Goal: Transaction & Acquisition: Purchase product/service

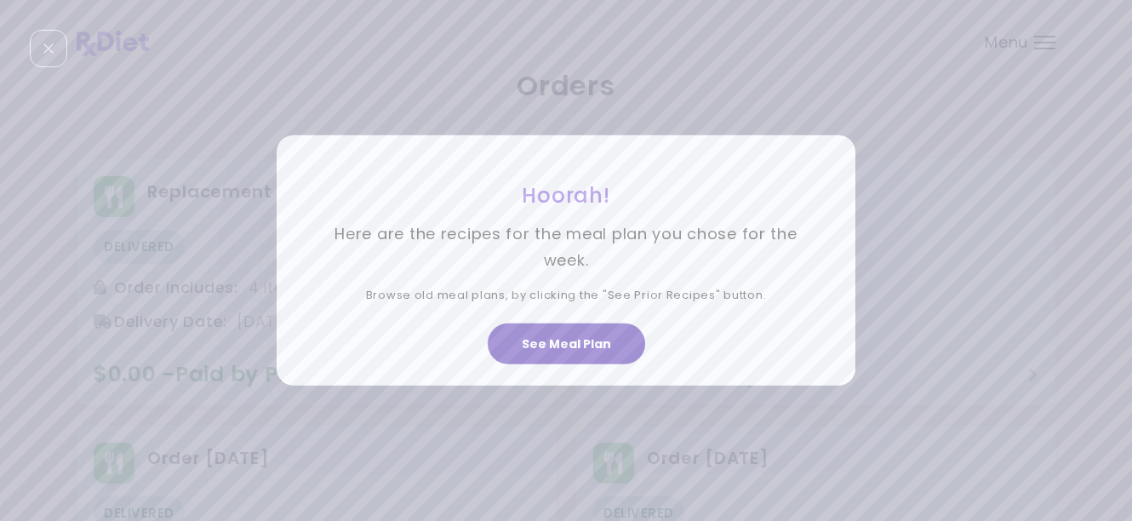
click at [593, 348] on button "See Meal Plan" at bounding box center [566, 344] width 157 height 41
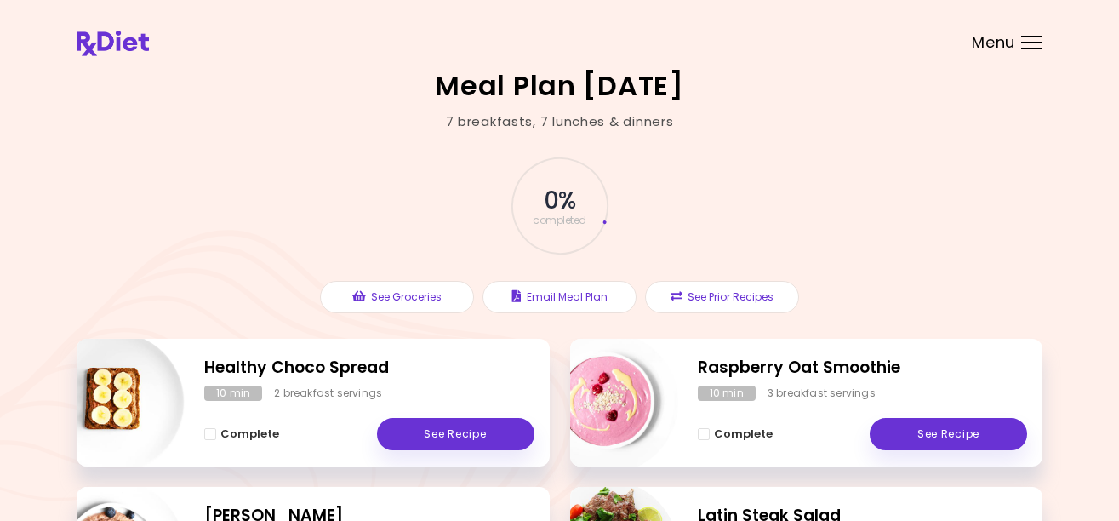
click at [993, 45] on span "Menu" at bounding box center [993, 42] width 43 height 15
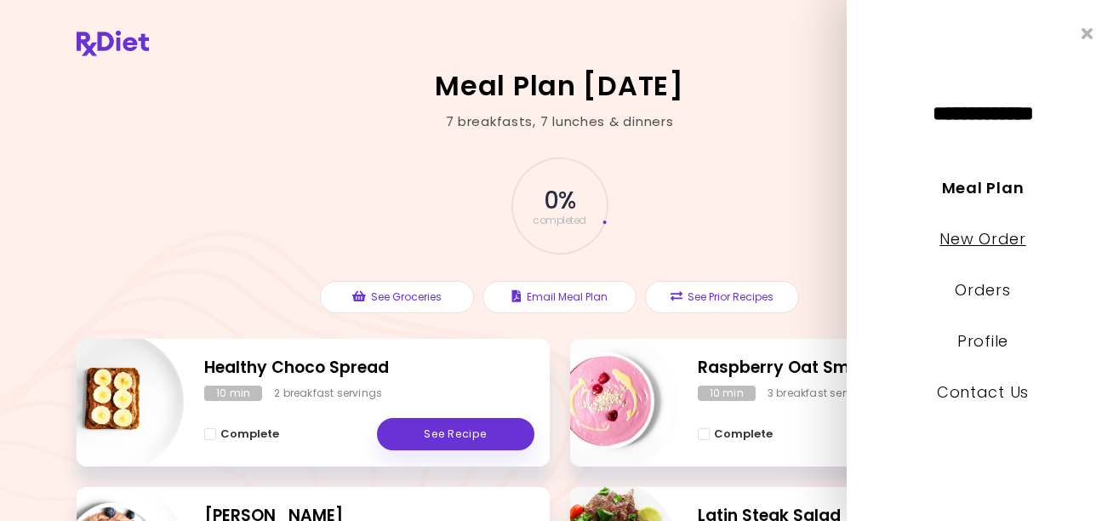
click at [978, 239] on link "New Order" at bounding box center [983, 238] width 86 height 21
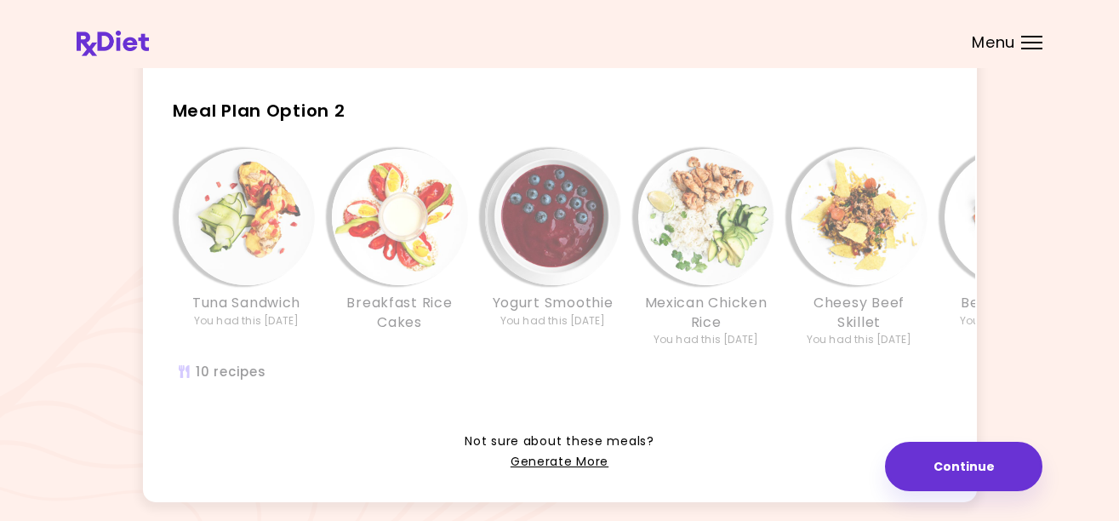
scroll to position [426, 0]
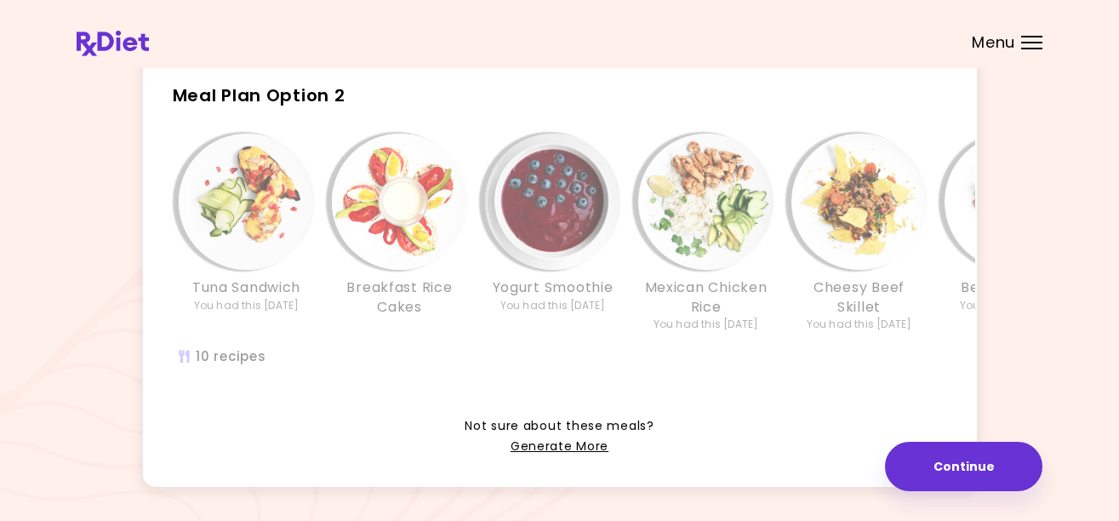
click at [254, 270] on img "Info - Tuna Sandwich - Meal Plan Option 2" at bounding box center [247, 202] width 136 height 136
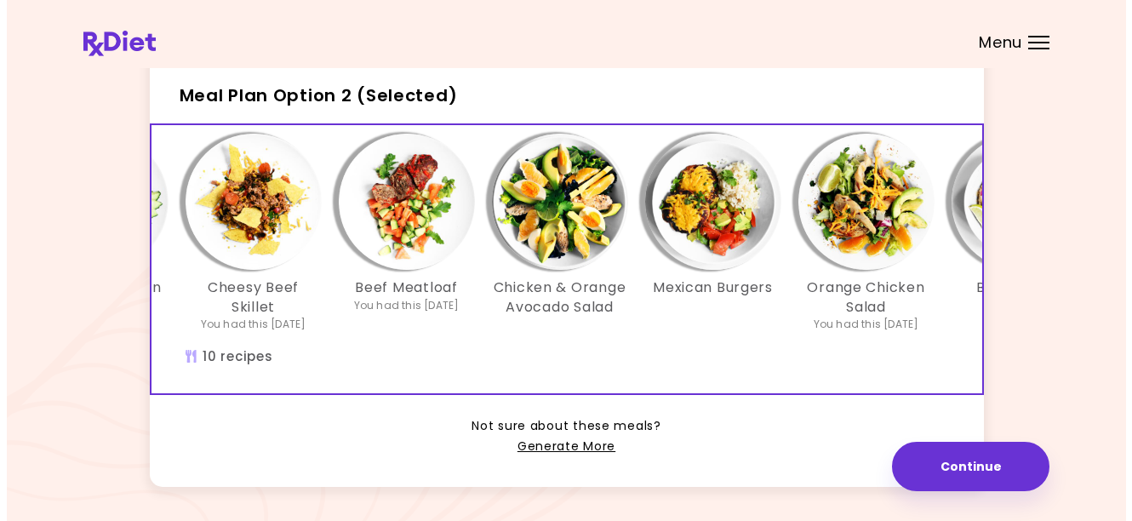
scroll to position [0, 611]
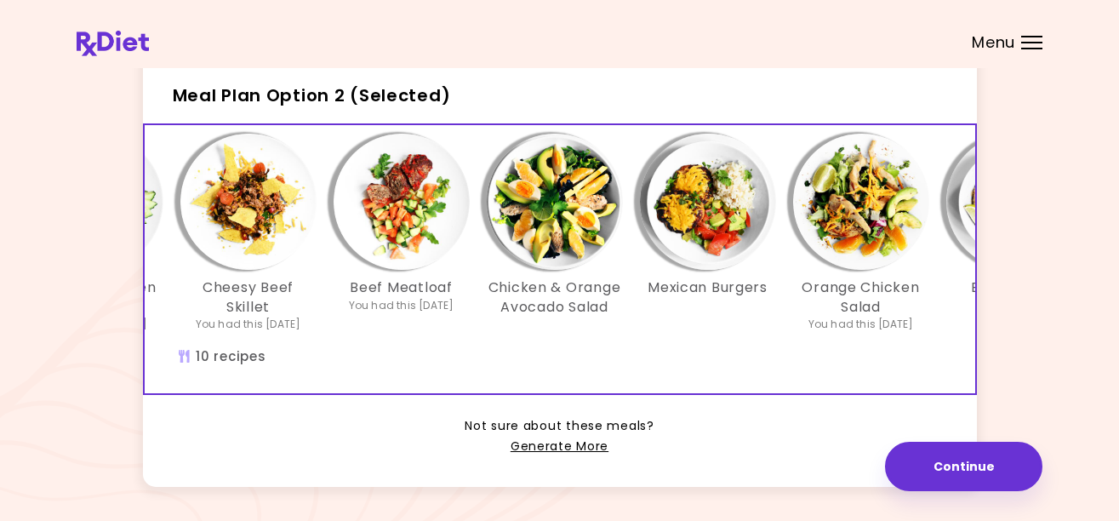
click at [585, 216] on img "Info - Chicken & Orange Avocado Salad - Meal Plan Option 2 (Selected)" at bounding box center [555, 202] width 136 height 136
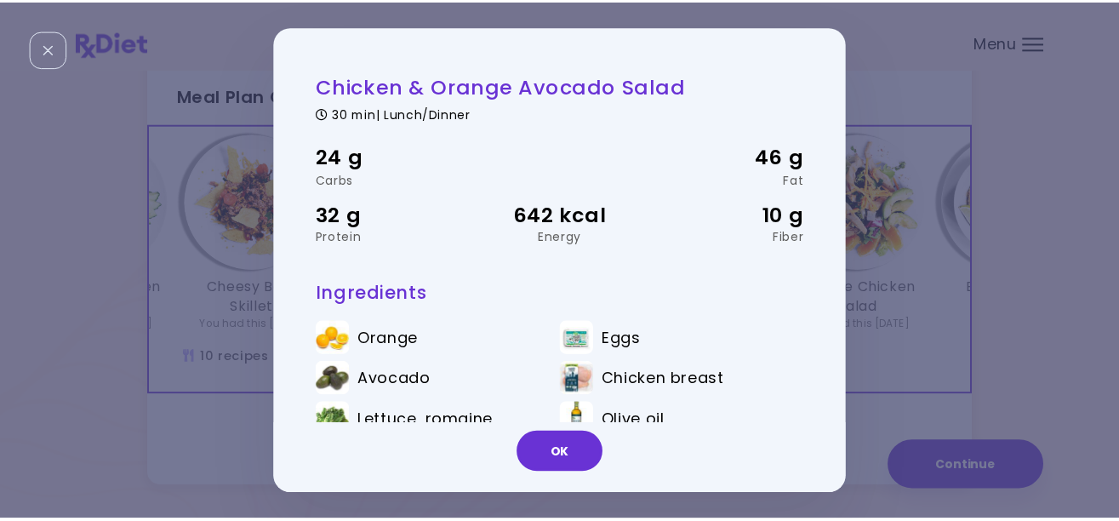
scroll to position [71, 0]
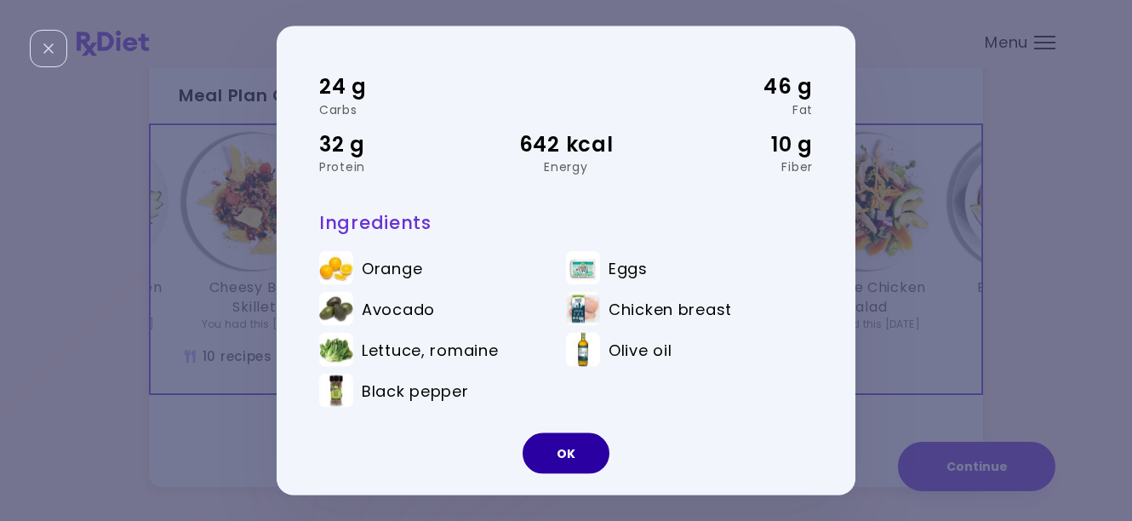
click at [593, 452] on button "OK" at bounding box center [566, 452] width 87 height 41
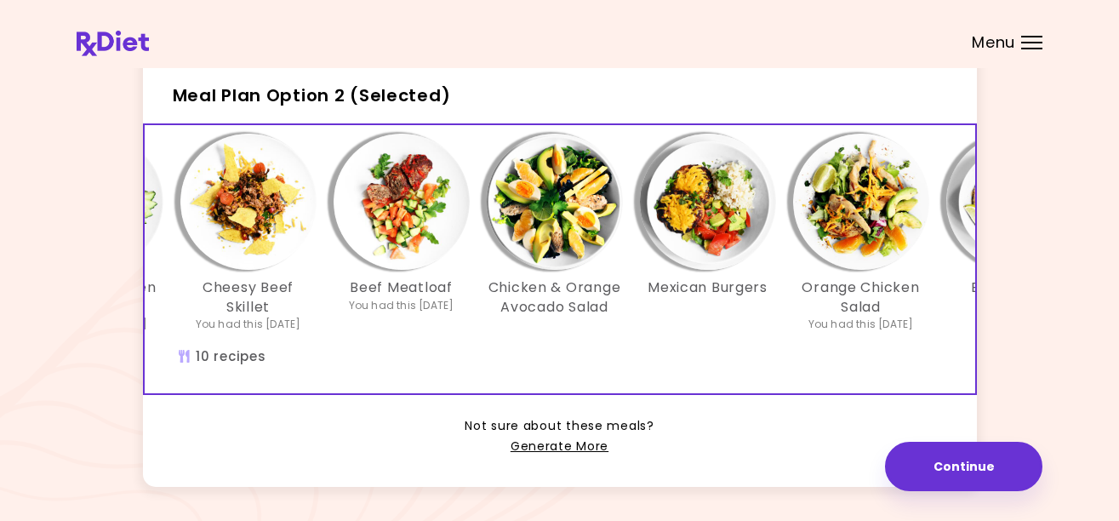
click at [851, 239] on img "Info - Orange Chicken Salad - Meal Plan Option 2 (Selected)" at bounding box center [861, 202] width 136 height 136
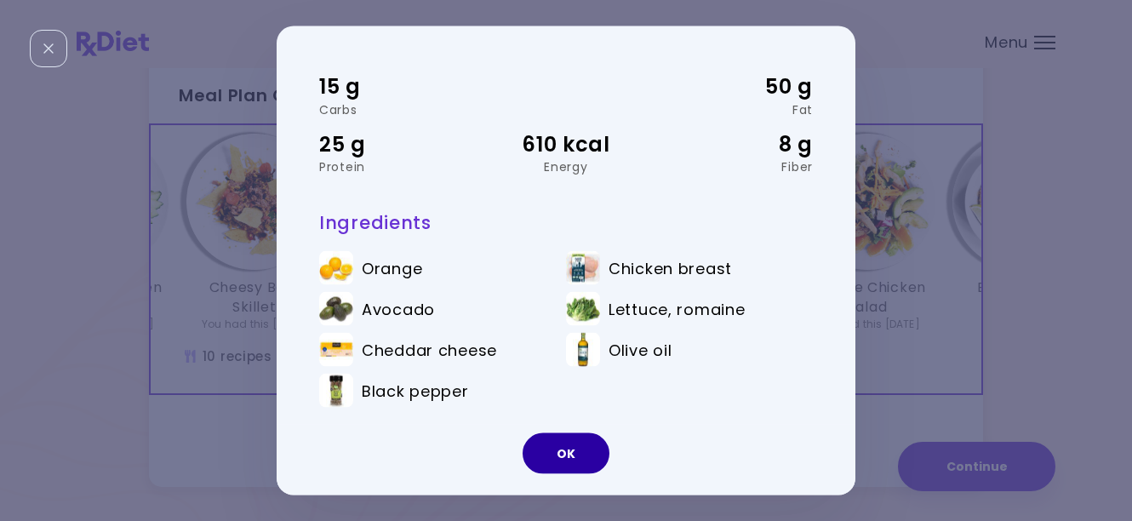
click at [592, 455] on button "OK" at bounding box center [566, 452] width 87 height 41
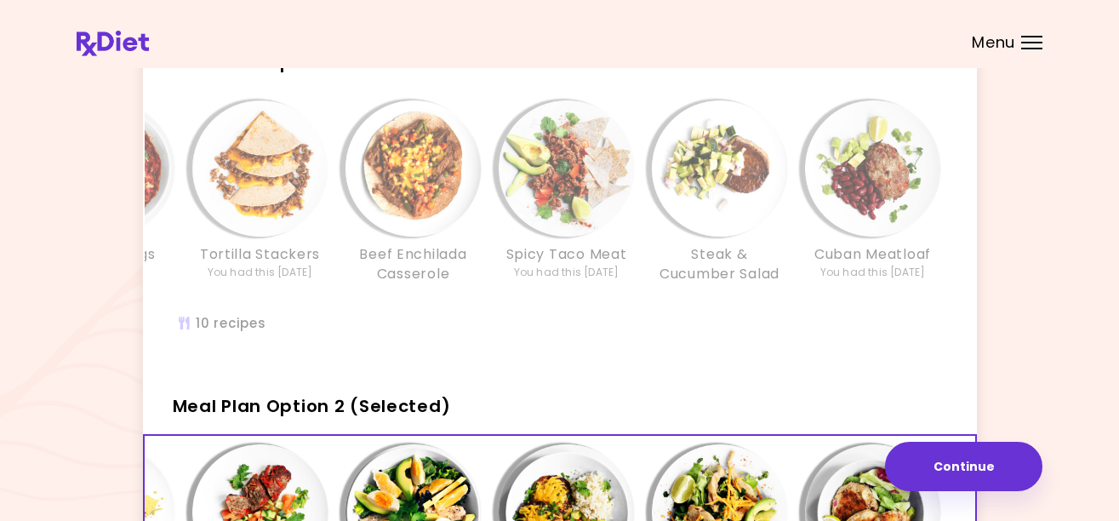
scroll to position [85, 0]
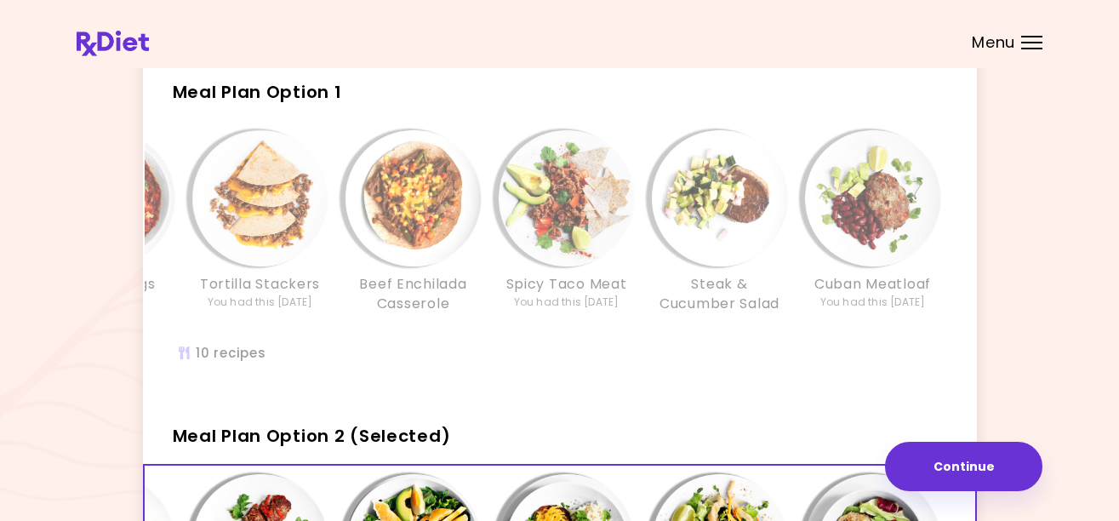
click at [757, 358] on div "Tuna Pancake Sandwiches Cheese Pancakes Spanish Tomato Scrambled Eggs You had t…" at bounding box center [183, 256] width 1583 height 268
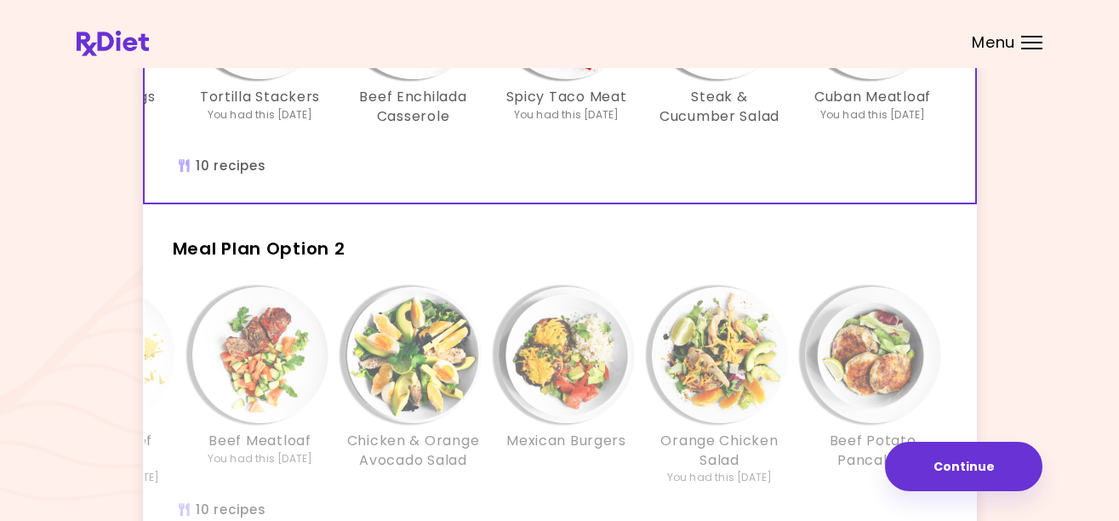
scroll to position [341, 0]
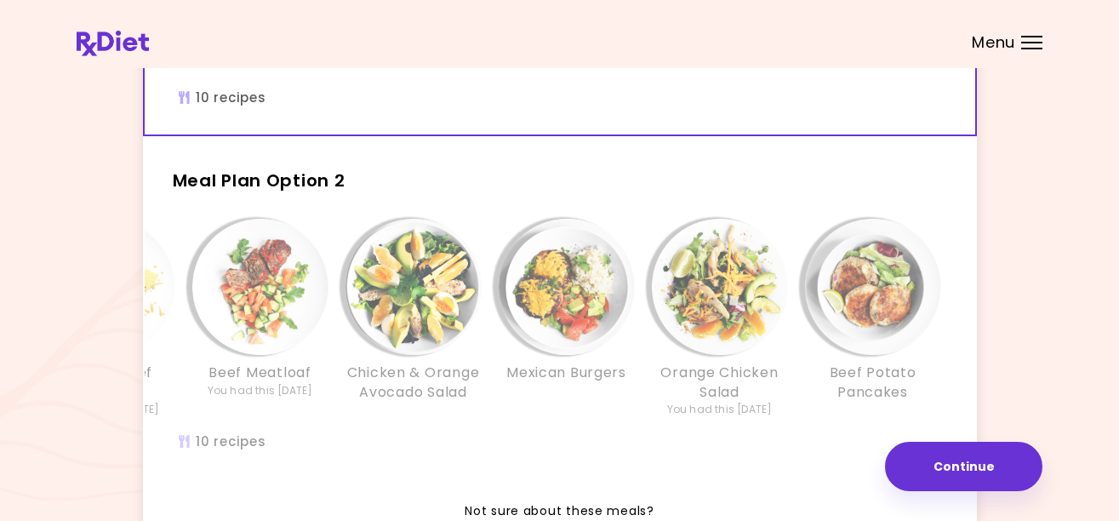
click at [700, 417] on div "You had this [DATE]" at bounding box center [720, 409] width 106 height 15
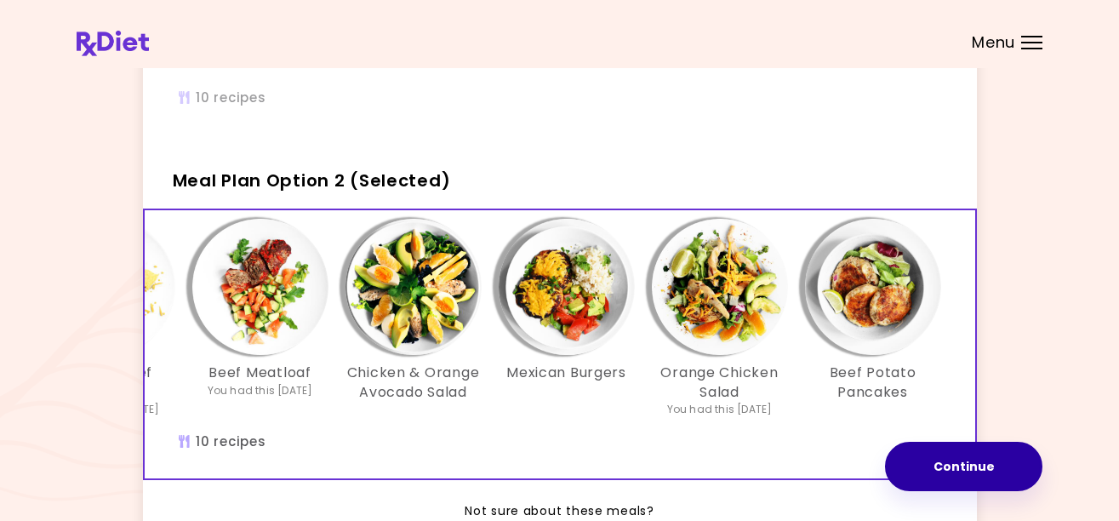
click at [920, 459] on button "Continue" at bounding box center [963, 466] width 157 height 49
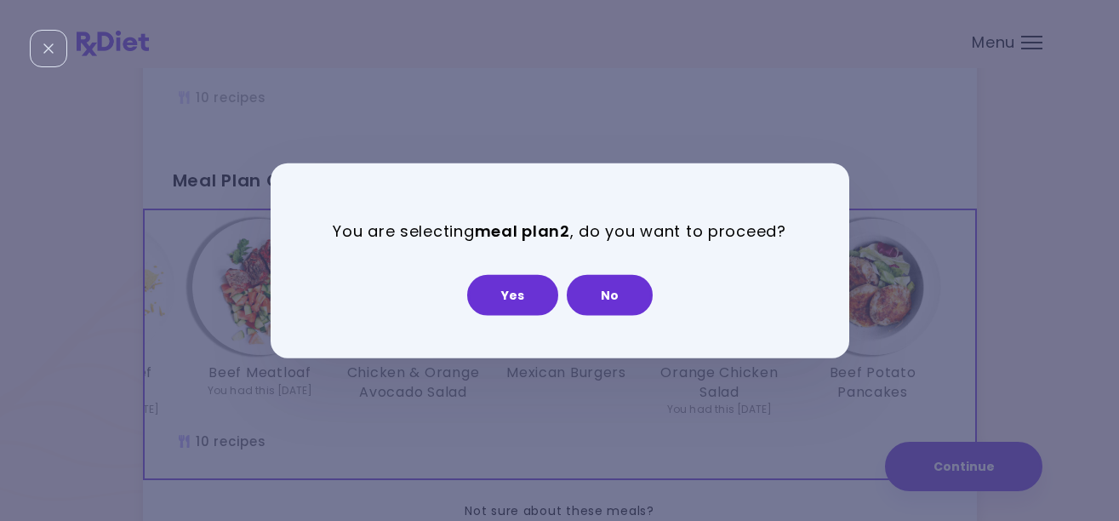
scroll to position [0, 0]
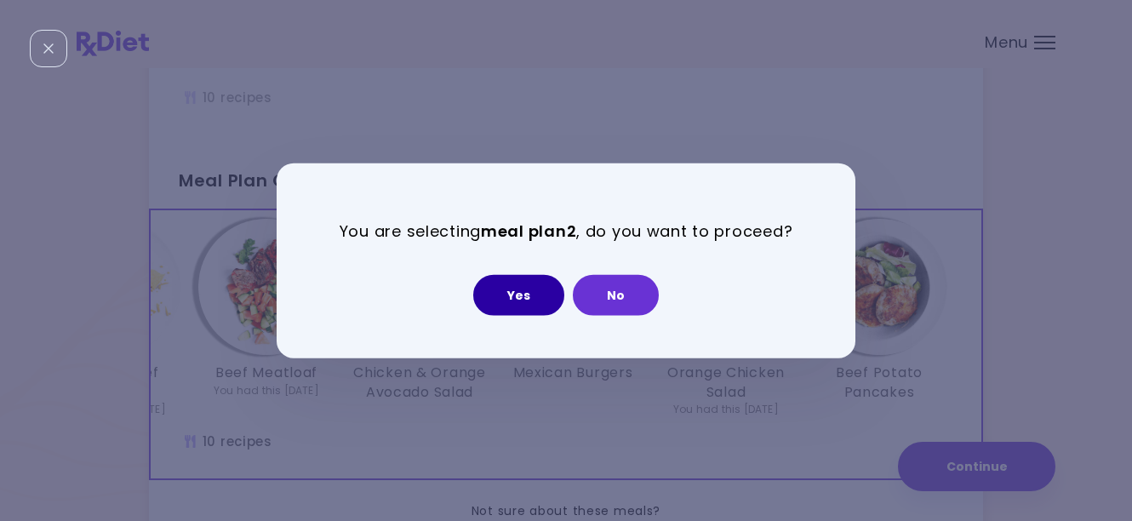
click at [524, 288] on button "Yes" at bounding box center [518, 294] width 91 height 41
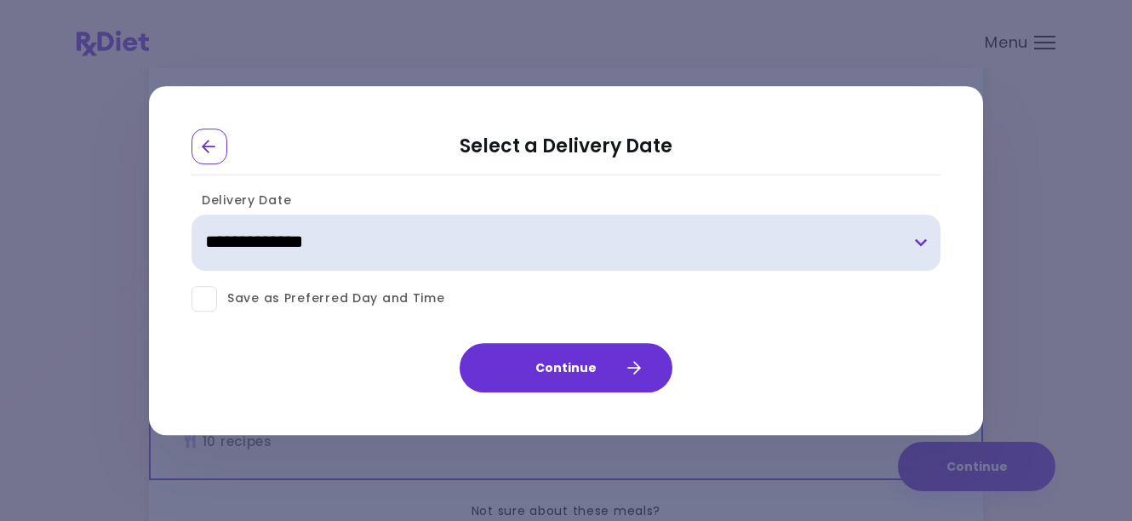
click at [486, 231] on select "**********" at bounding box center [566, 243] width 749 height 56
select select "**********"
click at [192, 215] on select "**********" at bounding box center [566, 243] width 749 height 56
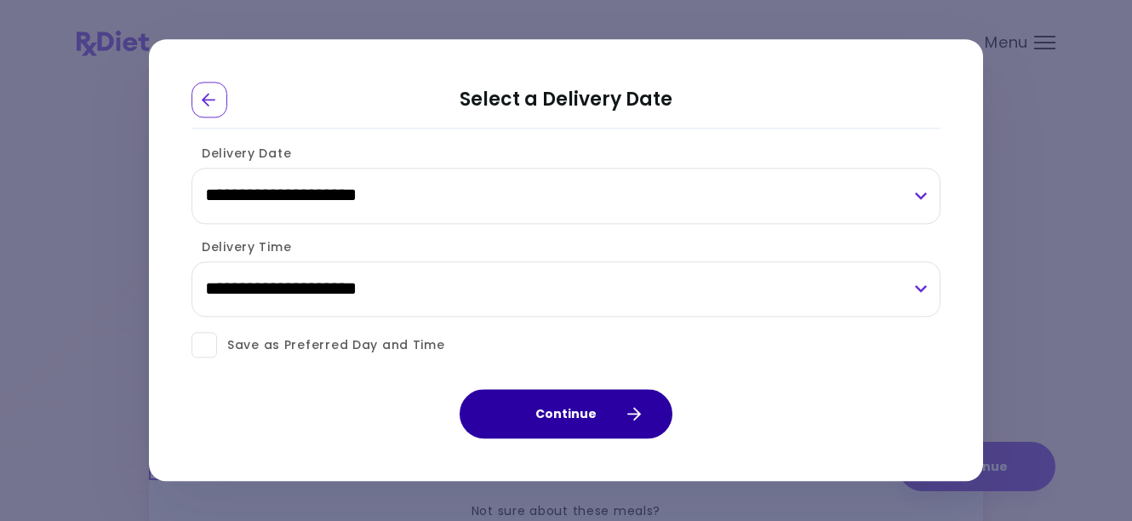
click at [529, 415] on button "Continue" at bounding box center [566, 414] width 213 height 49
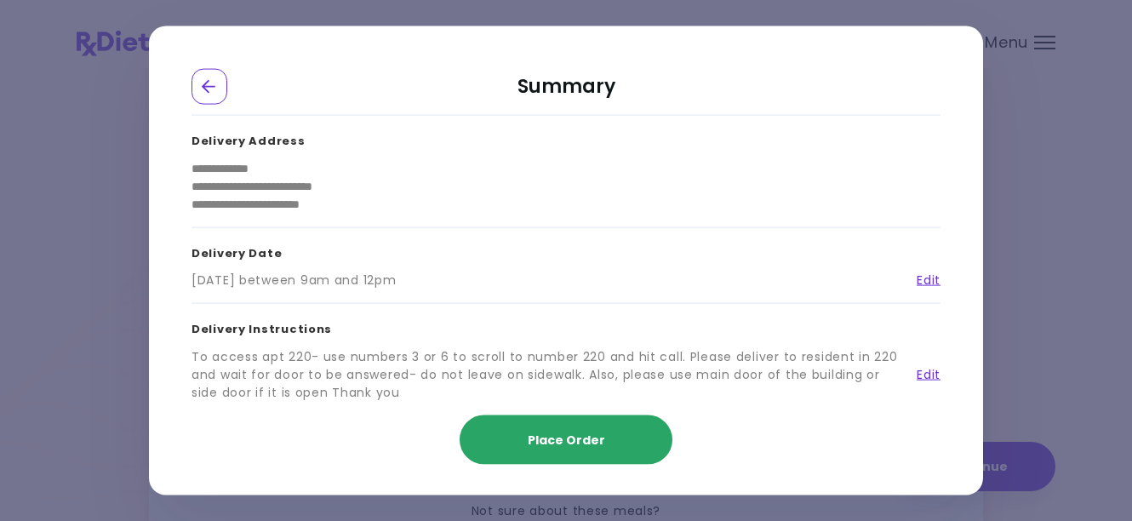
click at [526, 445] on button "Place Order" at bounding box center [566, 439] width 213 height 49
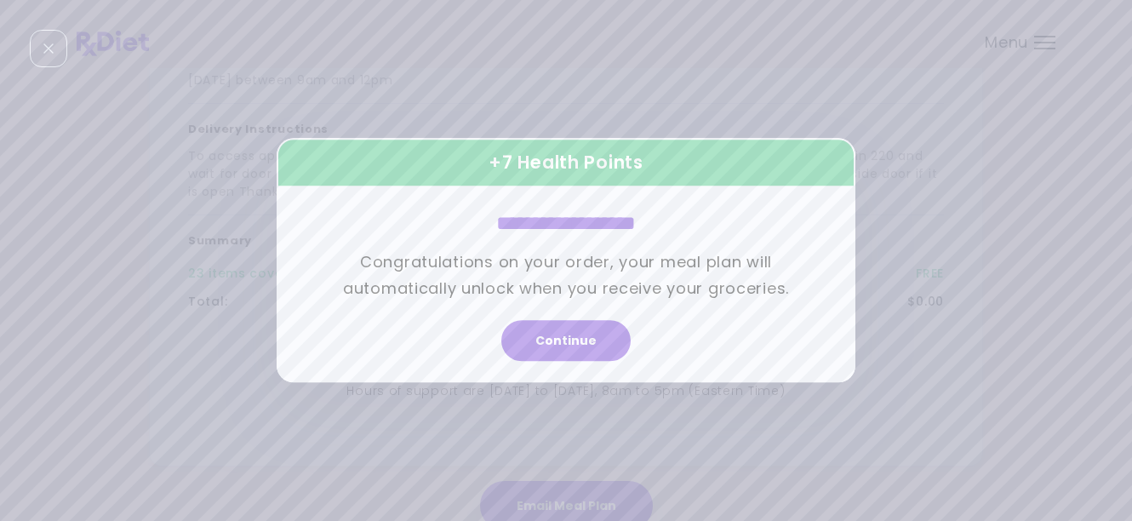
click at [1119, 207] on div "**********" at bounding box center [566, 260] width 1132 height 521
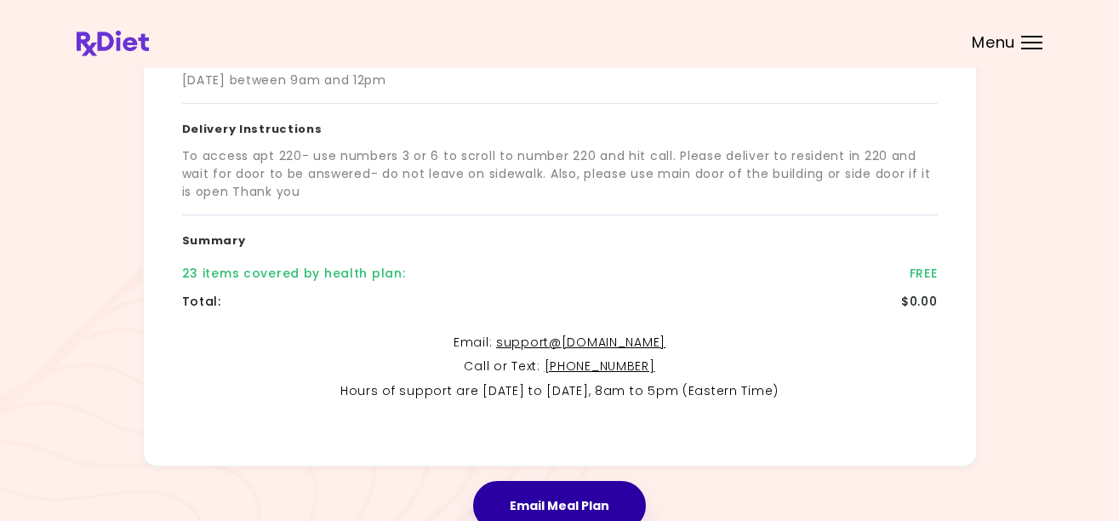
click at [613, 487] on button "Email Meal Plan" at bounding box center [559, 505] width 173 height 49
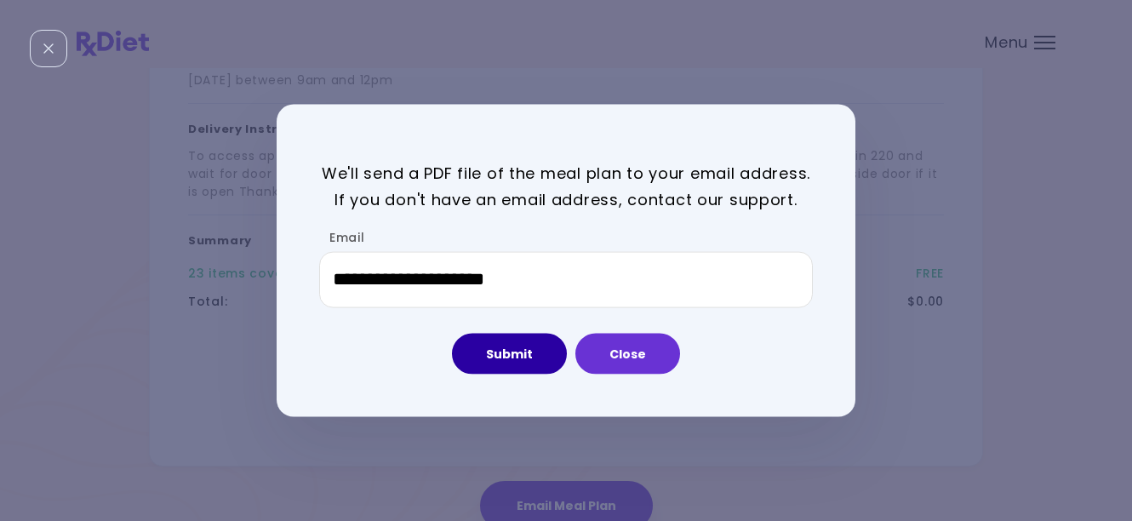
click at [512, 361] on button "Submit" at bounding box center [509, 353] width 115 height 41
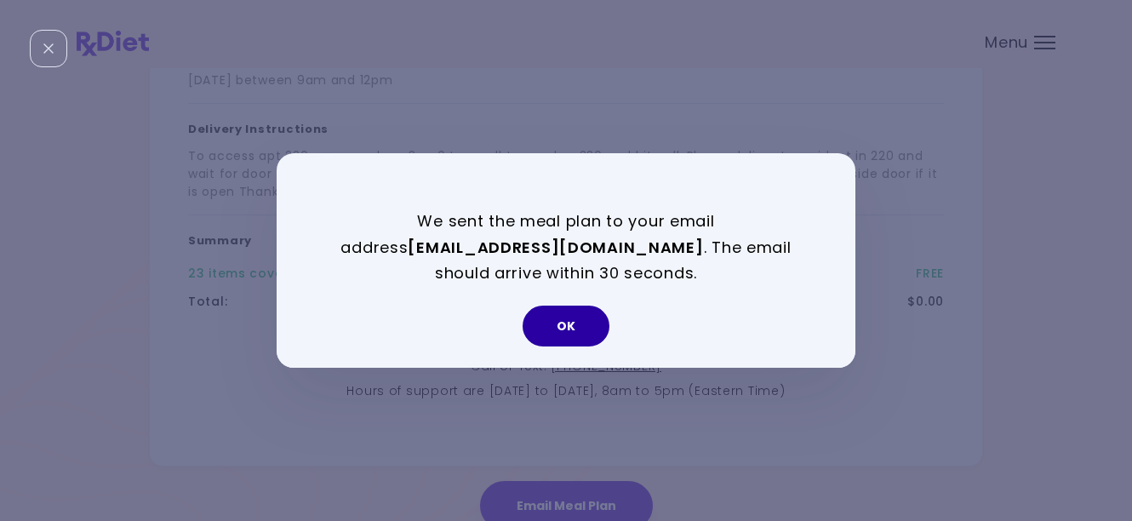
click at [550, 327] on button "OK" at bounding box center [566, 326] width 87 height 41
